Goal: Task Accomplishment & Management: Manage account settings

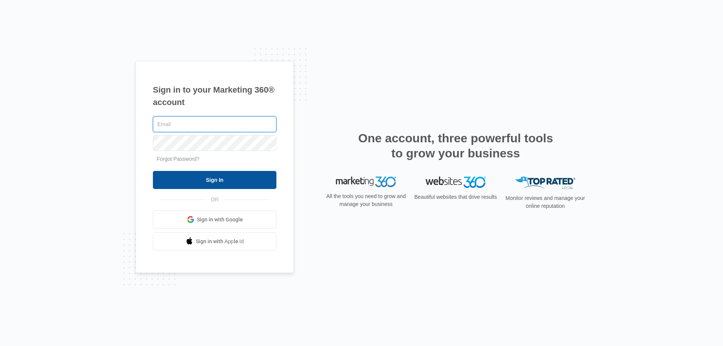
type input "[EMAIL_ADDRESS][DOMAIN_NAME]"
click at [239, 178] on input "Sign In" at bounding box center [214, 180] width 123 height 18
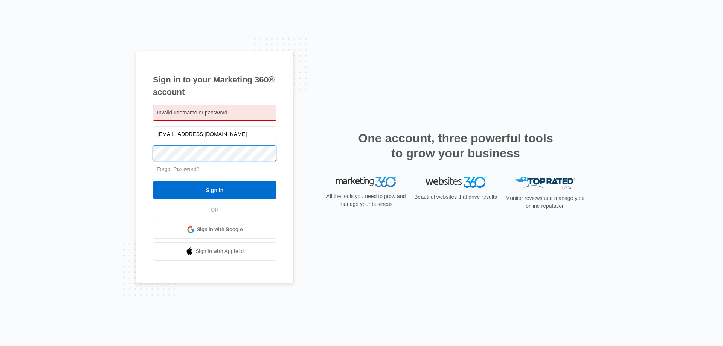
click at [139, 158] on div "Sign in to your Marketing 360® account Invalid username or password. info@bores…" at bounding box center [215, 167] width 158 height 232
click at [153, 181] on input "Sign In" at bounding box center [214, 190] width 123 height 18
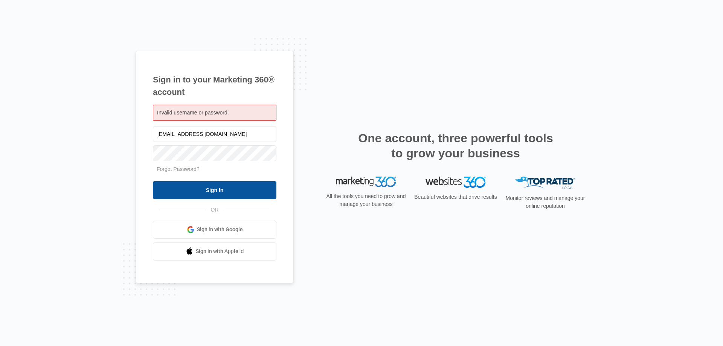
click at [181, 190] on input "Sign In" at bounding box center [214, 190] width 123 height 18
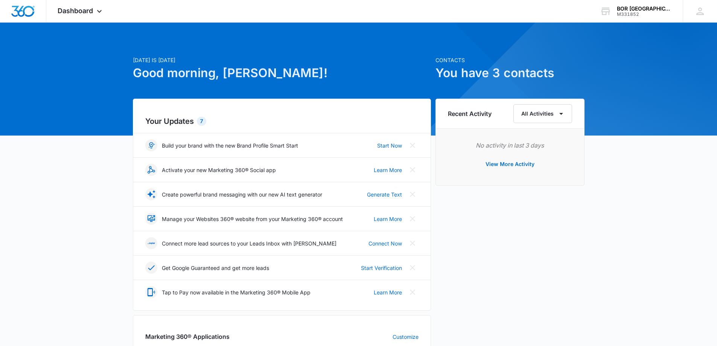
click at [66, 163] on div "[DATE] is [DATE] Good morning, [PERSON_NAME]! Contacts You have 3 contacts Your…" at bounding box center [358, 331] width 717 height 598
click at [526, 231] on div "Recent Activity All Activities No activity in last 3 days View More Activity" at bounding box center [509, 295] width 149 height 393
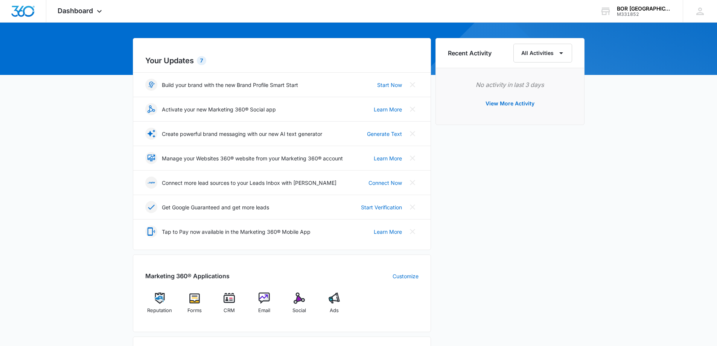
scroll to position [113, 0]
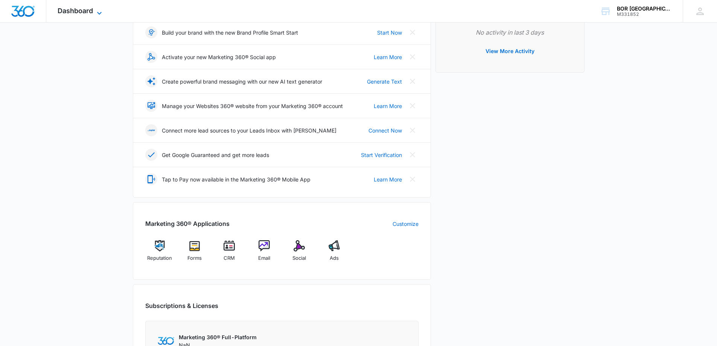
click at [72, 14] on span "Dashboard" at bounding box center [75, 11] width 35 height 8
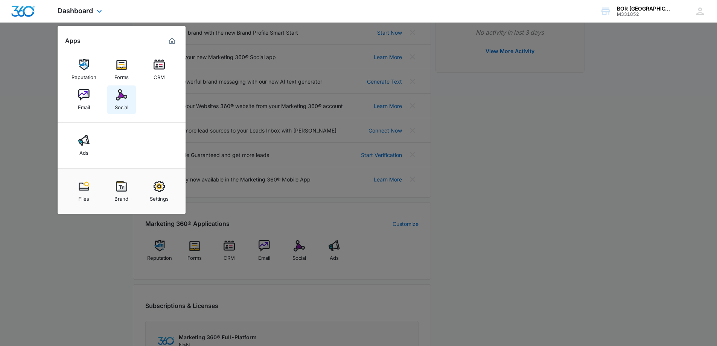
click at [121, 100] on div "Social" at bounding box center [122, 105] width 14 height 10
